Goal: Task Accomplishment & Management: Use online tool/utility

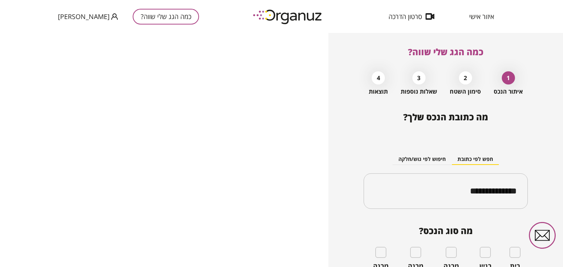
click at [476, 15] on span "איזור אישי" at bounding box center [481, 16] width 25 height 7
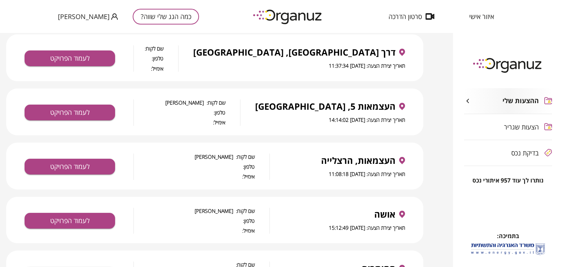
scroll to position [1232, 0]
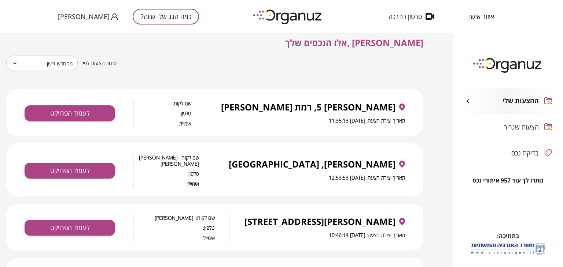
scroll to position [0, 0]
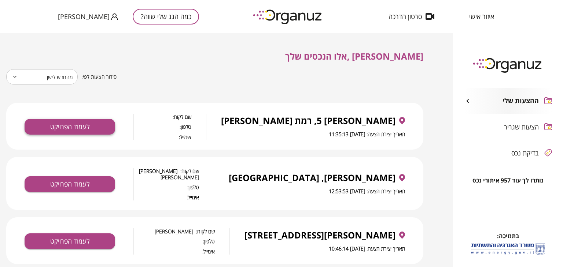
click at [105, 129] on button "לעמוד הפרויקט" at bounding box center [70, 127] width 90 height 16
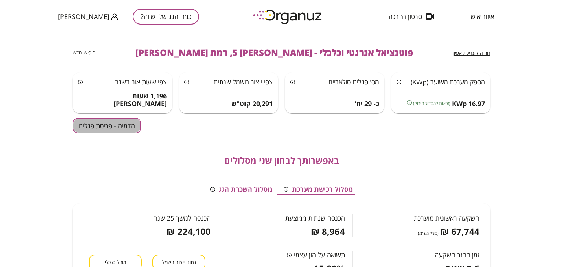
click at [125, 129] on button "הדמיה - פריסת פנלים" at bounding box center [107, 126] width 69 height 16
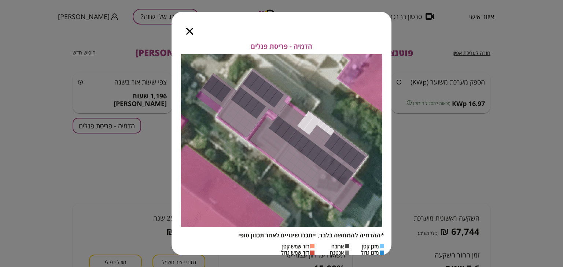
click at [190, 30] on icon "button" at bounding box center [189, 31] width 7 height 7
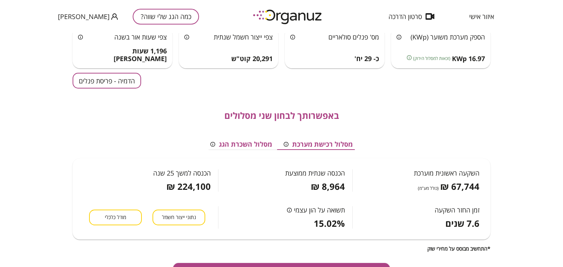
scroll to position [101, 0]
